Goal: Check status: Check status

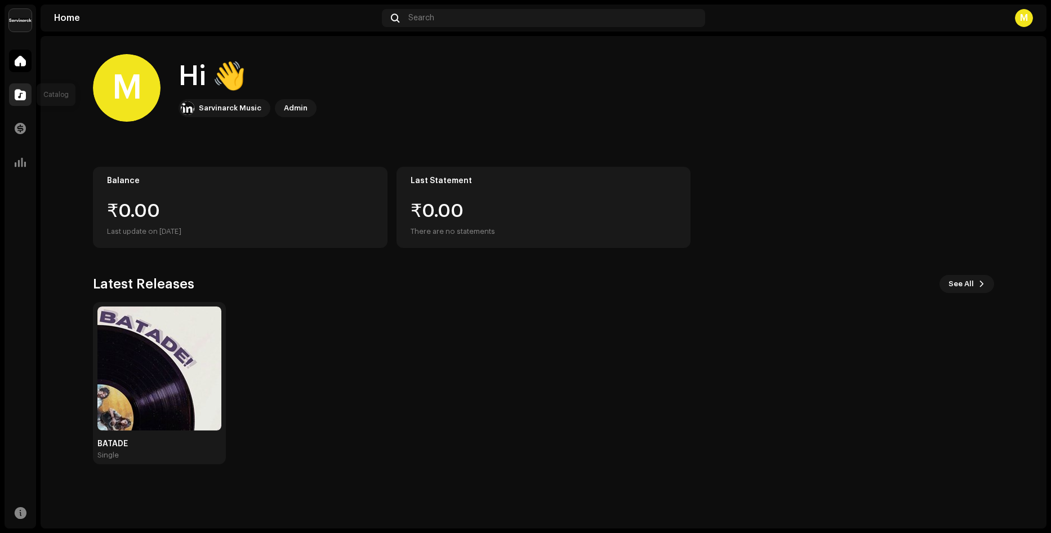
click at [11, 87] on div at bounding box center [20, 94] width 23 height 23
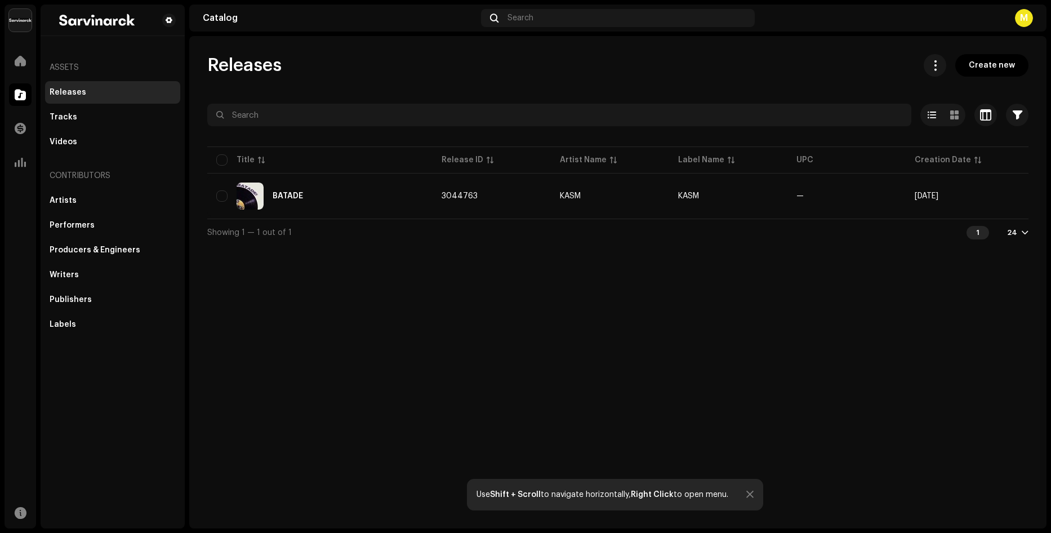
click at [503, 207] on td "3044763" at bounding box center [491, 196] width 118 height 41
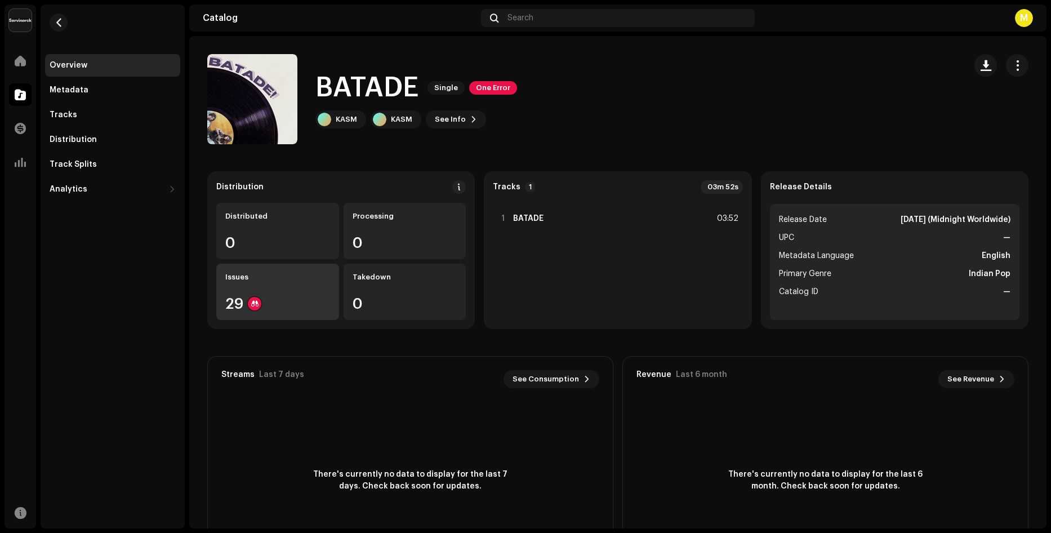
click at [267, 301] on div "29" at bounding box center [277, 303] width 105 height 15
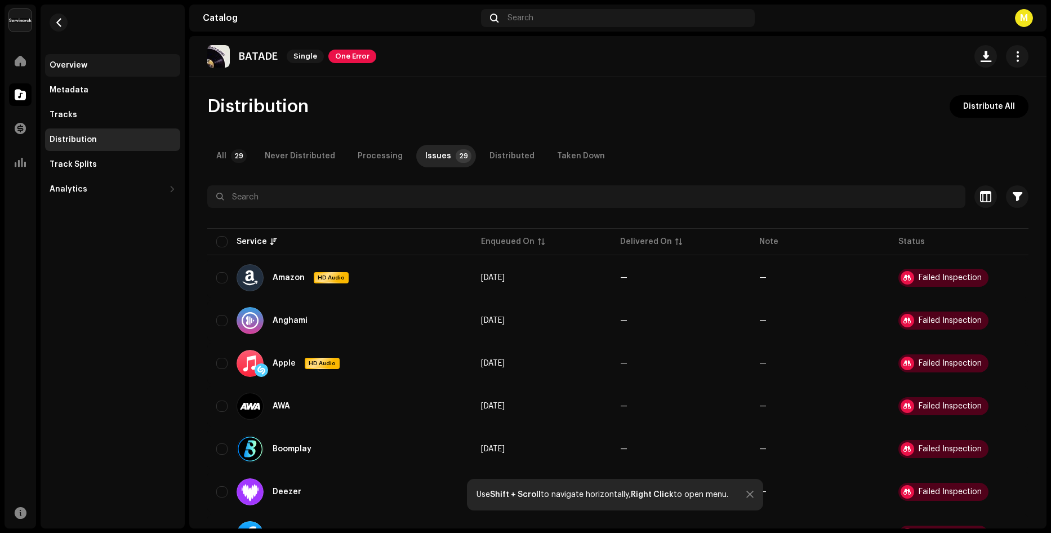
click at [112, 55] on div "Overview" at bounding box center [112, 65] width 135 height 23
